Goal: Transaction & Acquisition: Purchase product/service

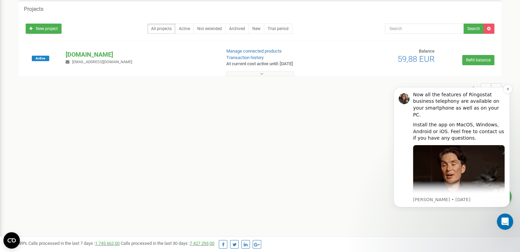
scroll to position [137, 0]
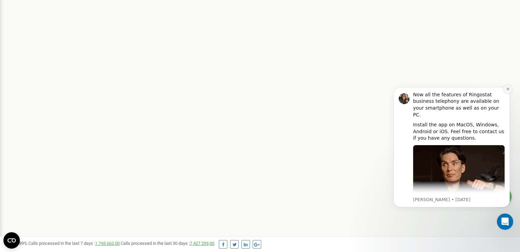
click at [506, 90] on icon "Dismiss notification" at bounding box center [508, 89] width 4 height 4
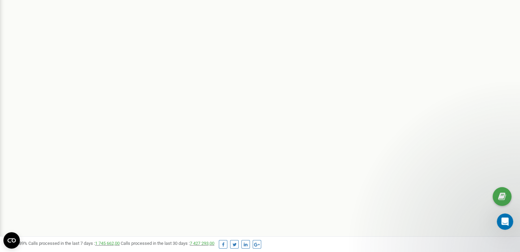
scroll to position [0, 0]
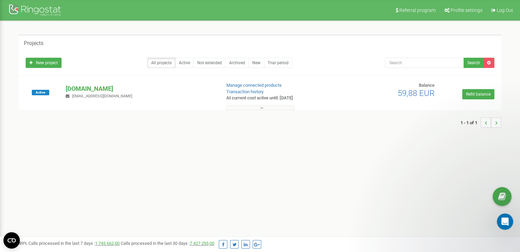
click at [274, 107] on button at bounding box center [260, 107] width 68 height 5
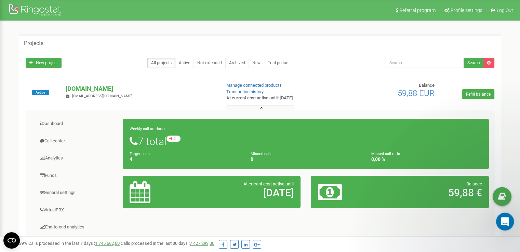
click at [504, 224] on icon "Open Intercom Messenger" at bounding box center [503, 220] width 11 height 11
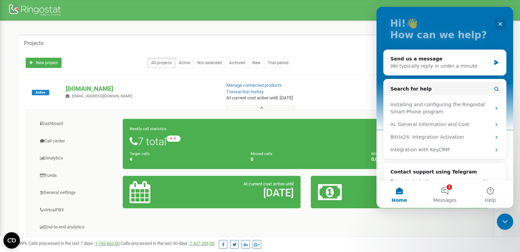
scroll to position [34, 0]
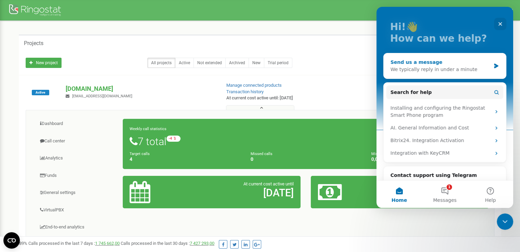
click at [445, 71] on div "We typically reply in under a minute" at bounding box center [440, 69] width 100 height 7
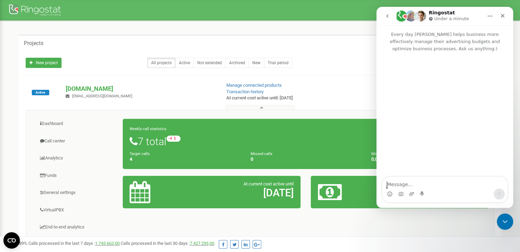
click at [454, 185] on textarea "Message…" at bounding box center [444, 183] width 125 height 12
click at [390, 186] on textarea "hi, we get information about 40% off" at bounding box center [444, 183] width 125 height 12
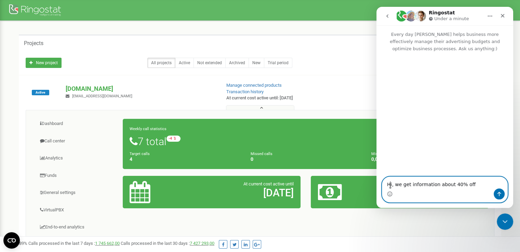
click at [467, 182] on textarea "Hi, we get information about 40% off" at bounding box center [444, 183] width 125 height 12
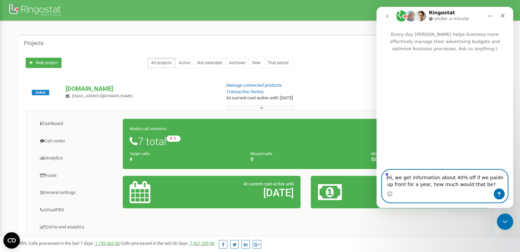
type textarea "Hi, we get information about 40% off if we paidn up front for a year, how much …"
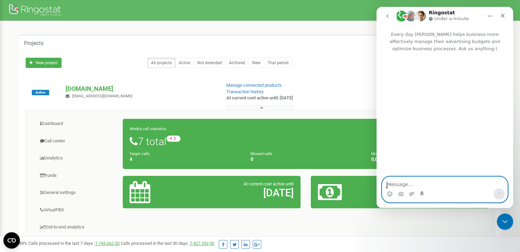
paste textarea "Hi, we received information about a 40% yearly prepayment discount. How much wo…"
type textarea "Hi, we received information about a 40% yearly prepayment discount. How much wo…"
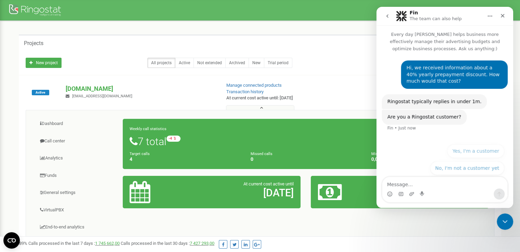
scroll to position [3, 0]
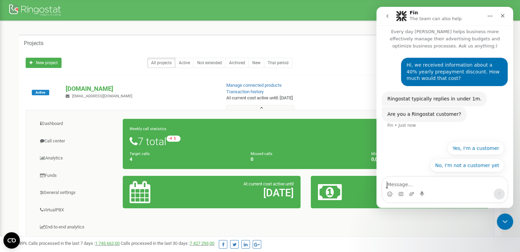
click at [479, 105] on div "Ringostat typically replies in under 1m. Fin • Just now" at bounding box center [445, 100] width 126 height 16
click at [479, 149] on button "Yes, I'm a customer" at bounding box center [475, 148] width 57 height 14
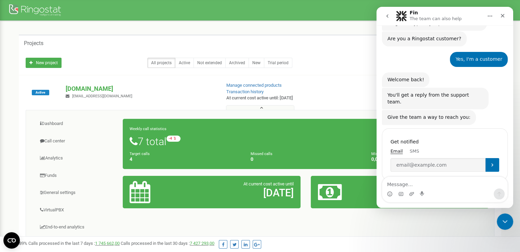
scroll to position [85, 0]
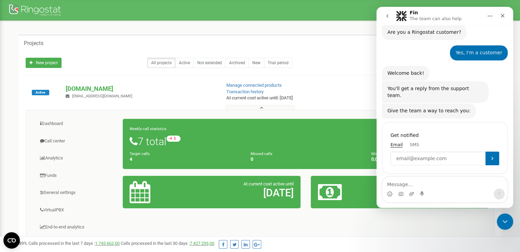
click at [437, 152] on input "Enter your email" at bounding box center [437, 159] width 95 height 14
type input "[EMAIL_ADDRESS][DOMAIN_NAME]"
click at [486, 154] on button "Submit" at bounding box center [492, 159] width 14 height 14
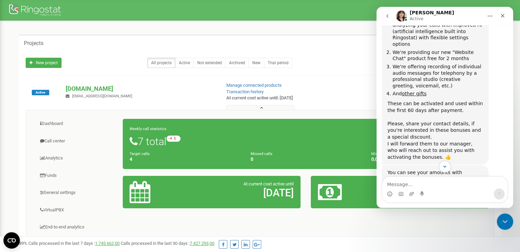
scroll to position [465, 0]
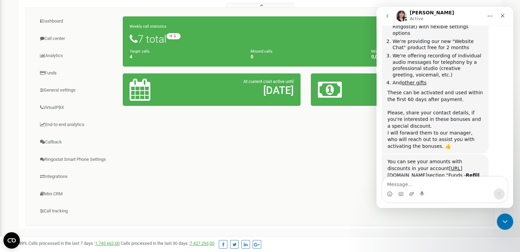
click at [287, 141] on div "Dashboard Call center Analytics Funds" at bounding box center [260, 117] width 469 height 218
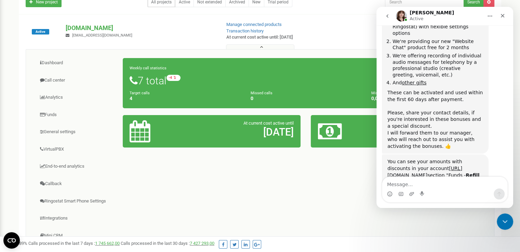
scroll to position [0, 0]
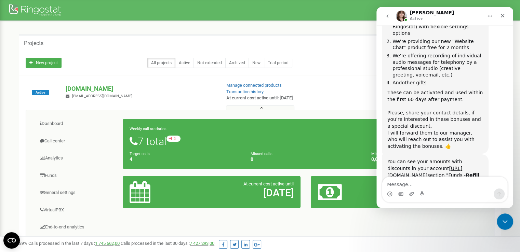
click at [492, 16] on icon "Home" at bounding box center [490, 16] width 4 height 1
click at [338, 93] on div "Manage connected products Transaction history At current cost active until: 21.…" at bounding box center [281, 91] width 120 height 19
click at [273, 233] on div "Dashboard Call center Analytics Funds" at bounding box center [260, 219] width 469 height 218
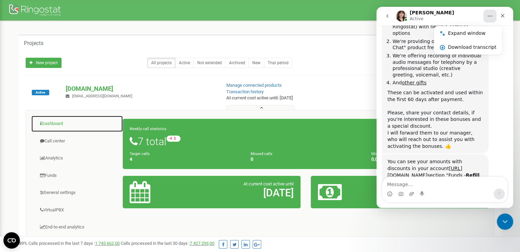
click at [51, 126] on link "Dashboard" at bounding box center [77, 124] width 92 height 17
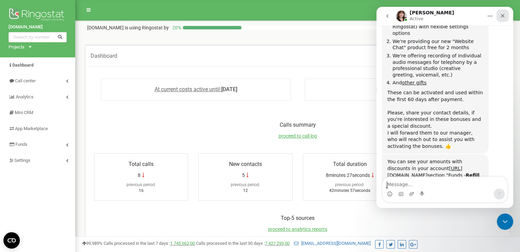
click at [503, 21] on div "Close" at bounding box center [502, 16] width 12 height 12
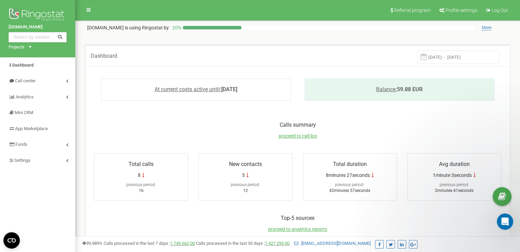
click at [380, 93] on div "Balance: 59.88 EUR" at bounding box center [400, 90] width 190 height 22
click at [410, 89] on link "Balance: 59.88 EUR" at bounding box center [399, 89] width 46 height 6
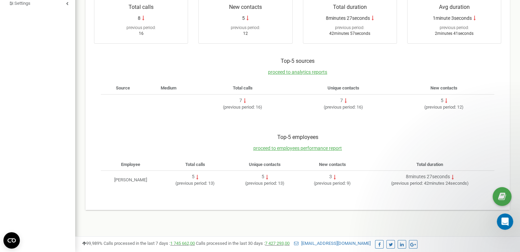
scroll to position [158, 0]
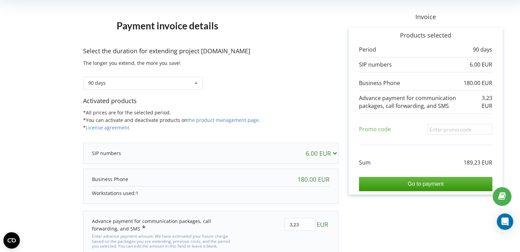
scroll to position [38, 0]
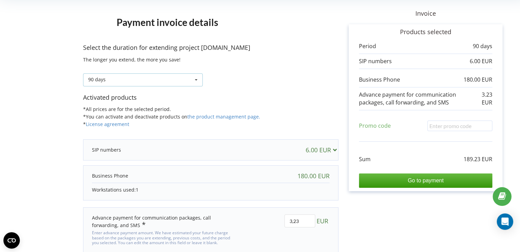
click at [197, 82] on icon at bounding box center [196, 80] width 10 height 13
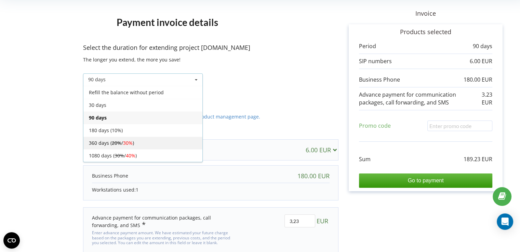
click at [178, 139] on div "360 days ( 20% / 30% )" at bounding box center [142, 143] width 119 height 13
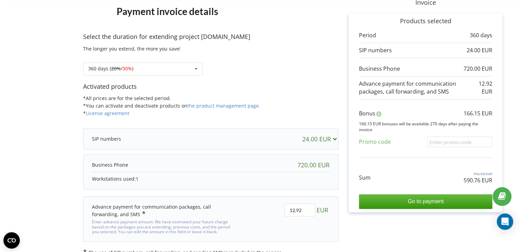
scroll to position [59, 0]
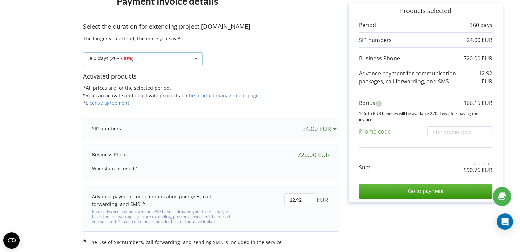
click at [151, 60] on div "360 days ( 20% / 30% ) Refill the balance without period 30 days 20% / 30% 30% …" at bounding box center [143, 58] width 120 height 13
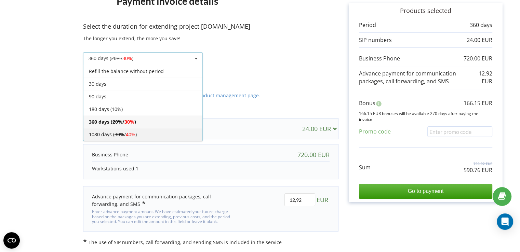
click at [134, 133] on span "40%" at bounding box center [131, 134] width 10 height 6
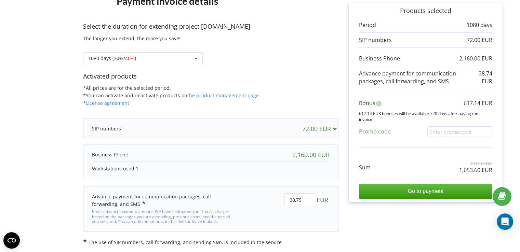
scroll to position [0, 0]
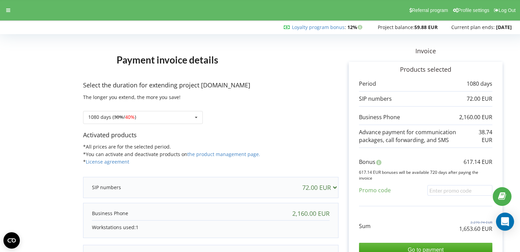
click at [503, 221] on icon "Open Intercom Messenger" at bounding box center [505, 221] width 8 height 9
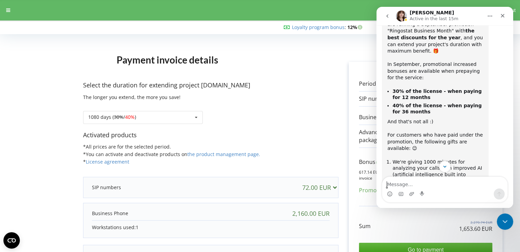
scroll to position [294, 0]
